Goal: Task Accomplishment & Management: Manage account settings

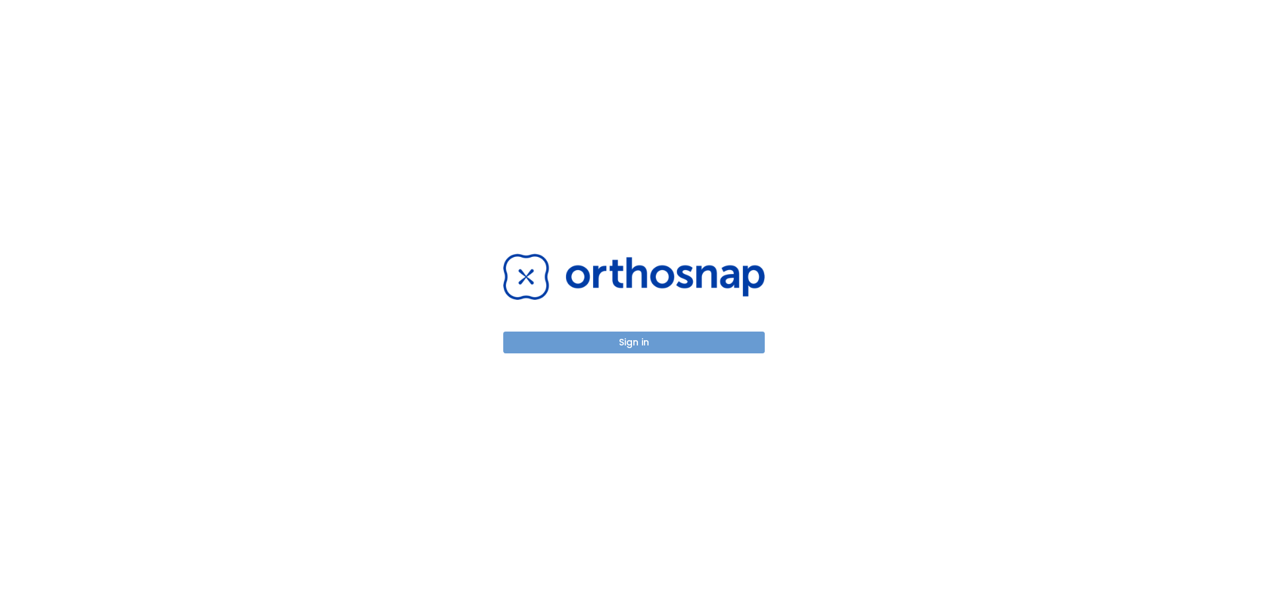
click at [647, 346] on button "Sign in" at bounding box center [634, 343] width 262 height 22
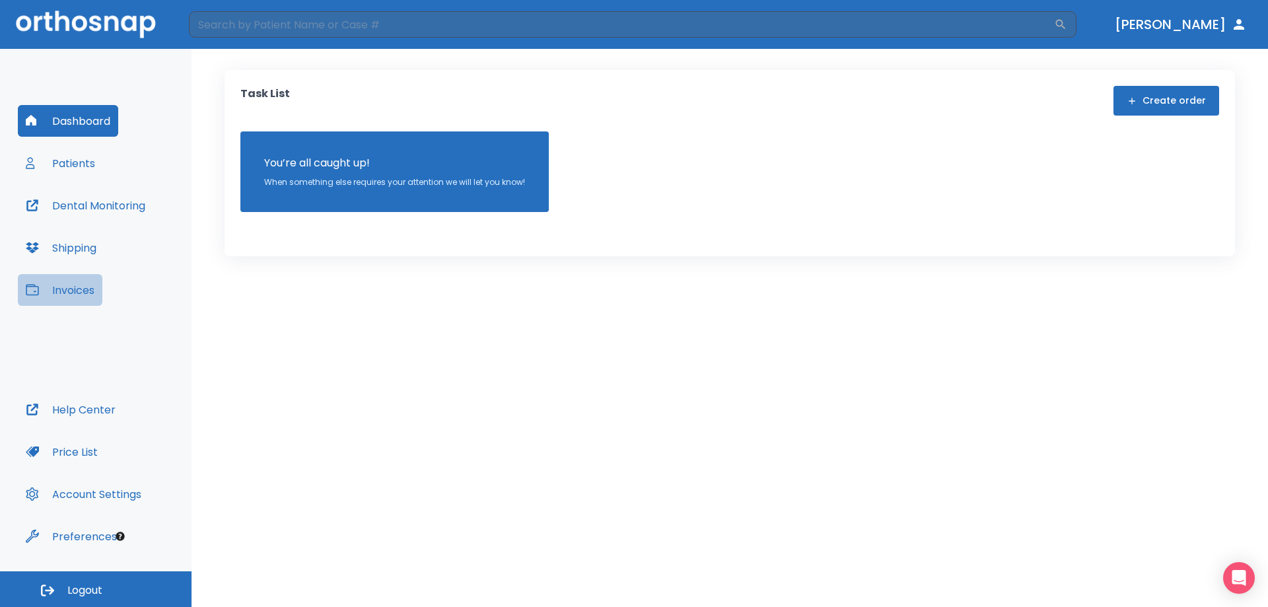
click at [35, 290] on icon "button" at bounding box center [32, 289] width 13 height 13
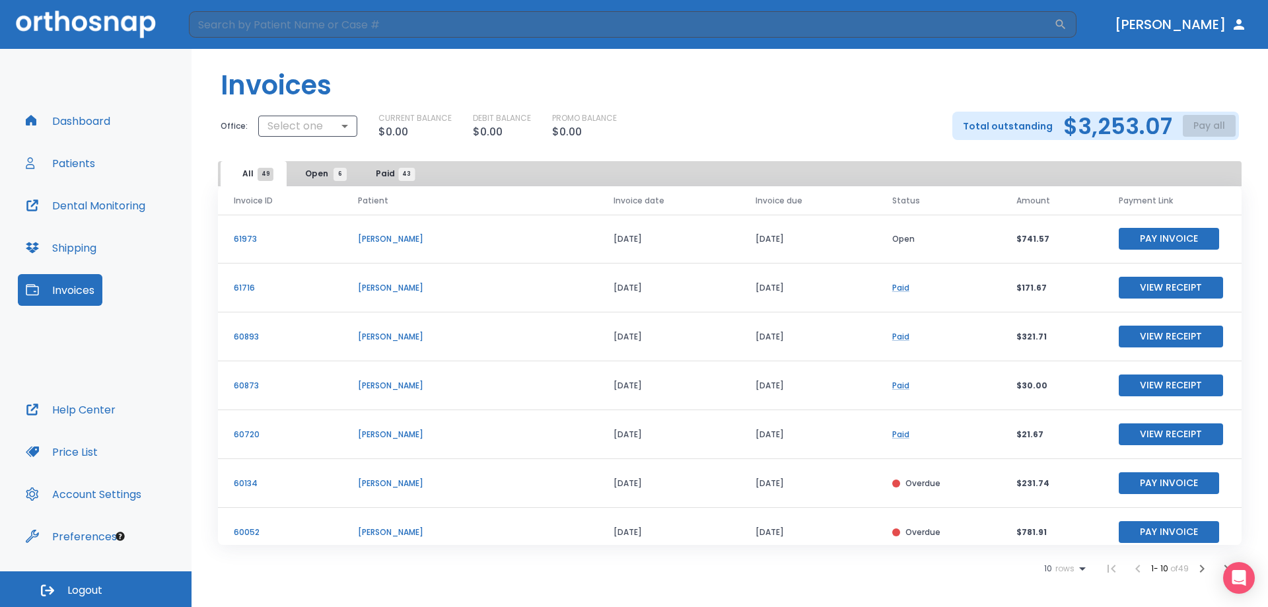
click at [1036, 528] on p "$781.91" at bounding box center [1052, 532] width 71 height 12
click at [402, 534] on p "[PERSON_NAME]" at bounding box center [470, 532] width 224 height 12
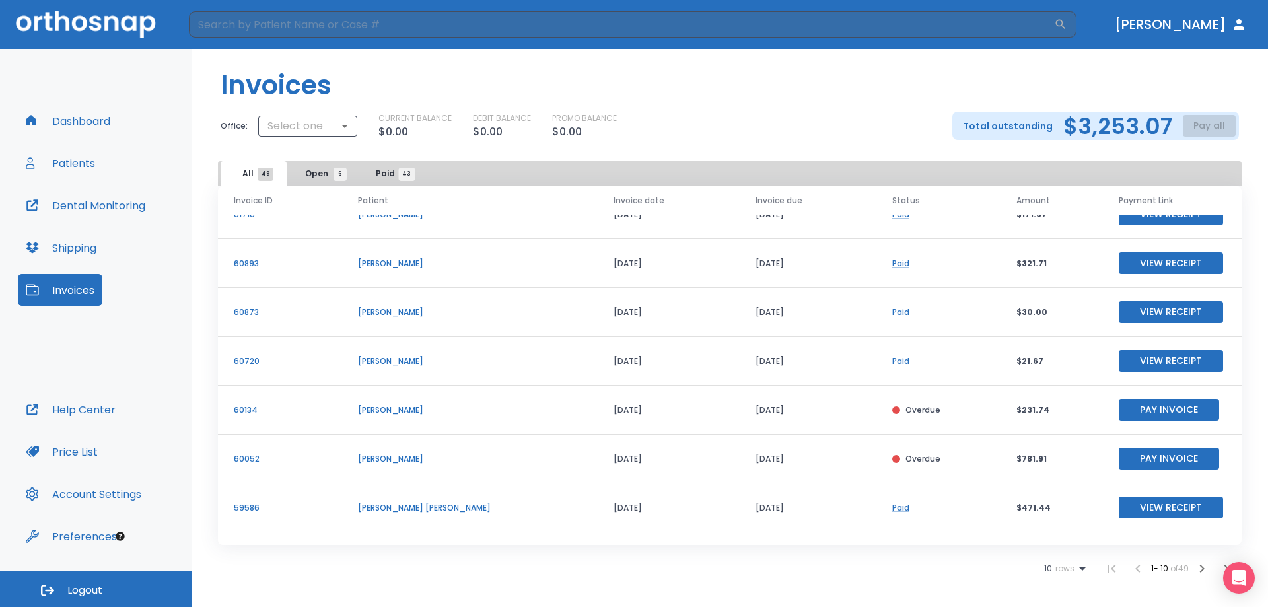
scroll to position [159, 0]
